Goal: Information Seeking & Learning: Learn about a topic

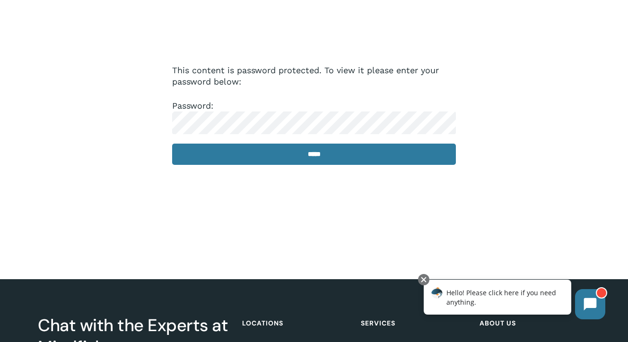
scroll to position [85, 0]
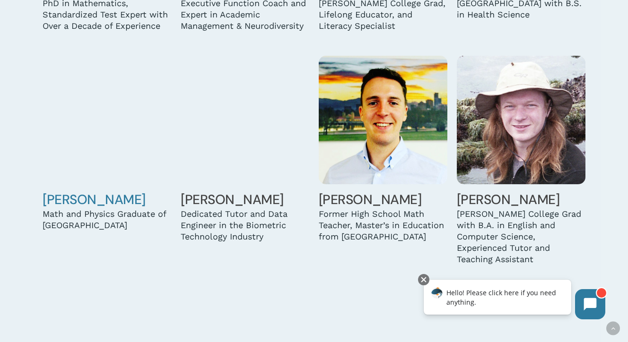
scroll to position [1225, 0]
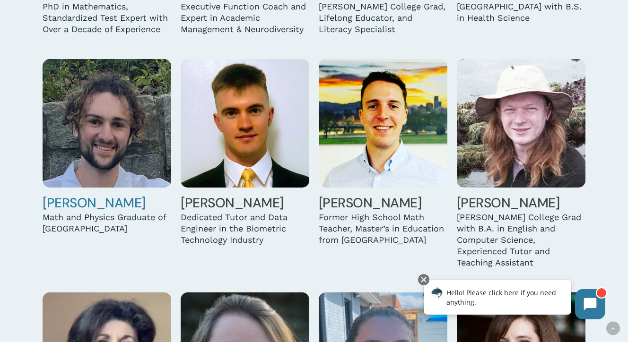
click at [93, 200] on link "George Buck" at bounding box center [94, 202] width 103 height 17
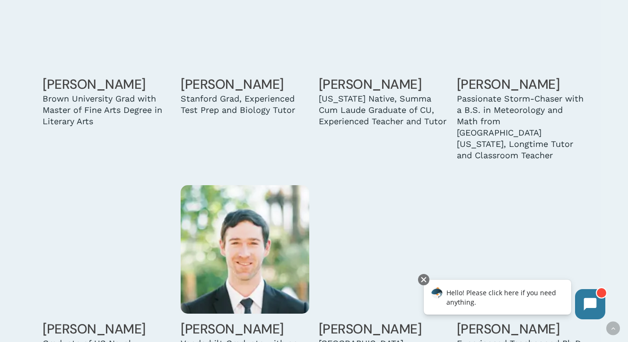
scroll to position [1800, 0]
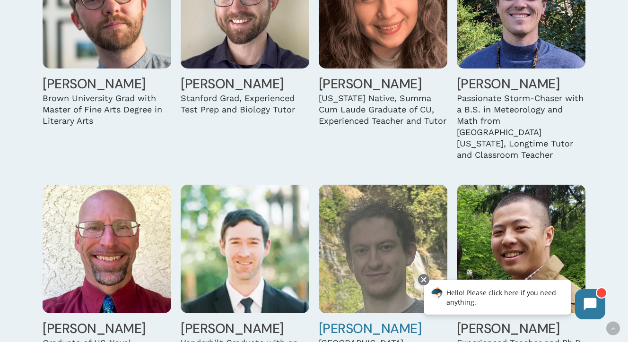
click at [350, 226] on img at bounding box center [383, 249] width 129 height 129
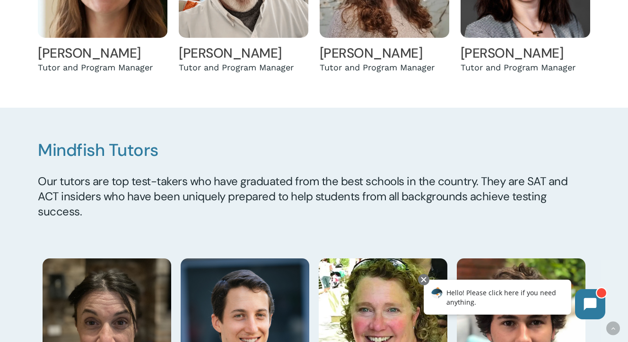
scroll to position [583, 0]
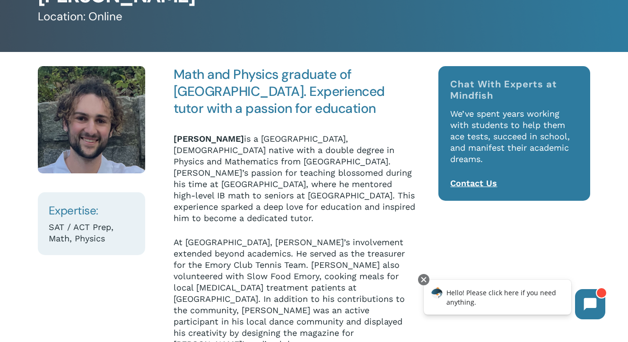
scroll to position [87, 0]
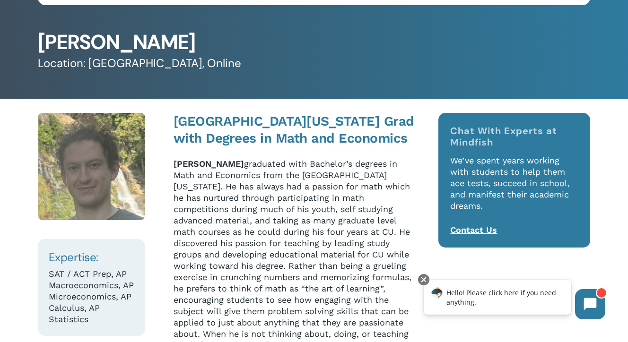
scroll to position [41, 0]
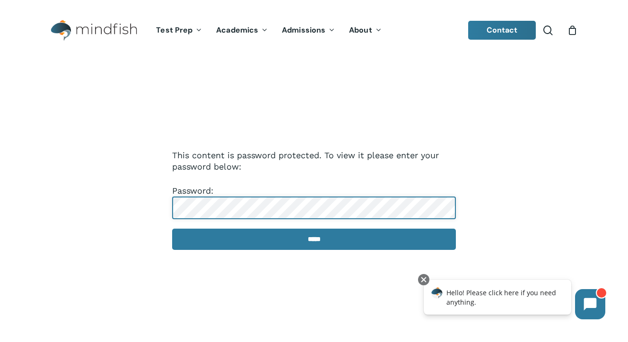
click at [314, 240] on input "*****" at bounding box center [314, 239] width 284 height 21
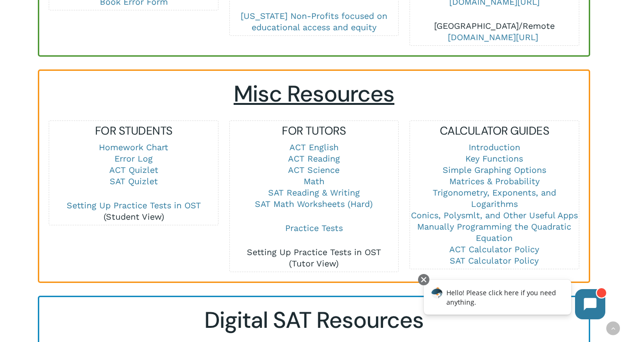
scroll to position [599, 0]
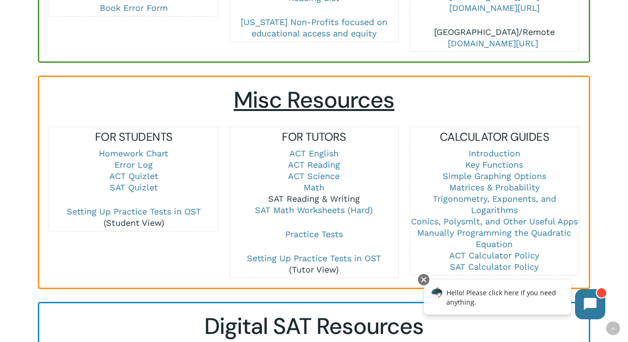
click at [321, 194] on link "SAT Reading & Writing" at bounding box center [314, 199] width 92 height 10
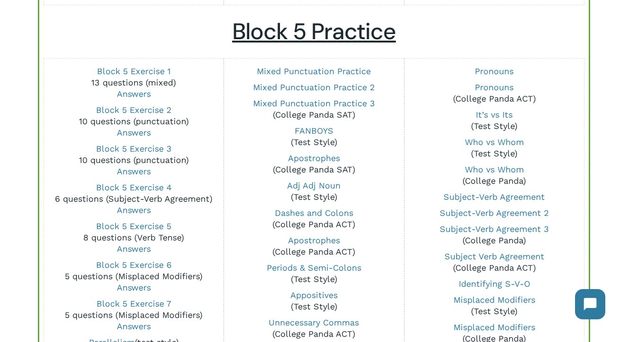
scroll to position [719, 0]
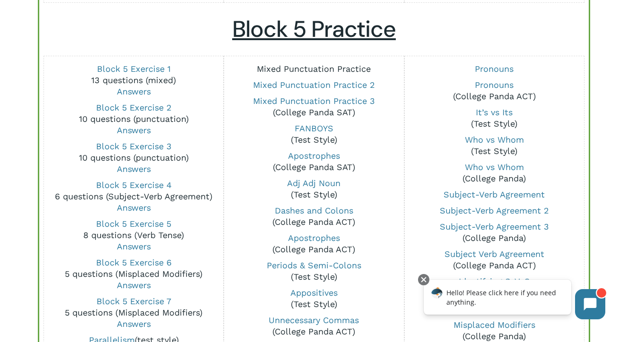
click at [348, 70] on link "Mixed Punctuation Practice" at bounding box center [314, 69] width 114 height 10
